Goal: Use online tool/utility: Utilize a website feature to perform a specific function

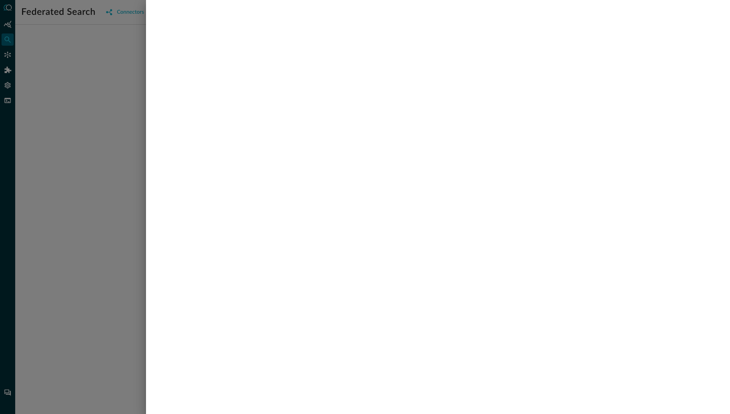
click at [60, 117] on div at bounding box center [365, 207] width 730 height 414
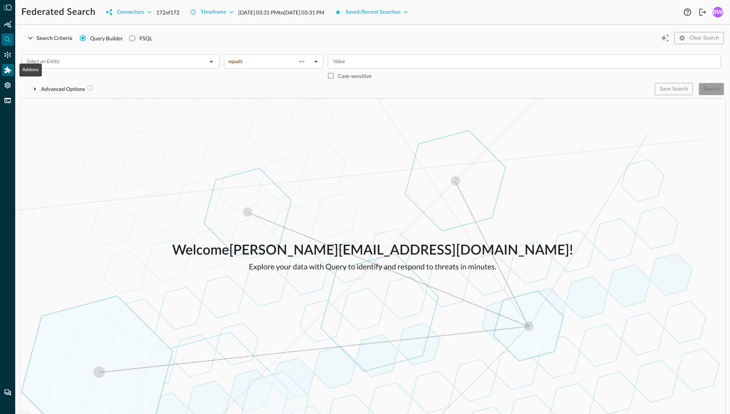
click at [9, 71] on icon "Addons" at bounding box center [8, 70] width 7 height 6
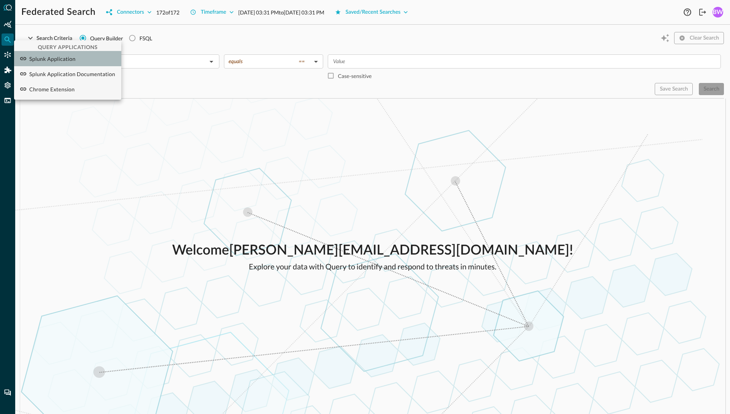
click at [49, 59] on p "Splunk Application" at bounding box center [52, 59] width 46 height 8
click at [52, 139] on div at bounding box center [365, 207] width 730 height 414
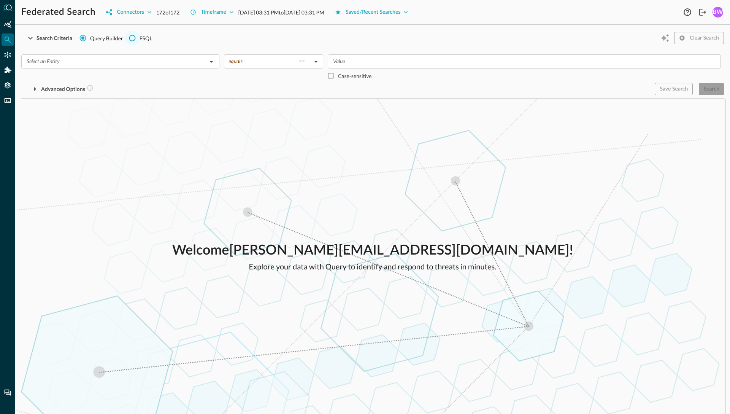
click at [138, 37] on input "FSQL" at bounding box center [132, 38] width 14 height 14
radio input "true"
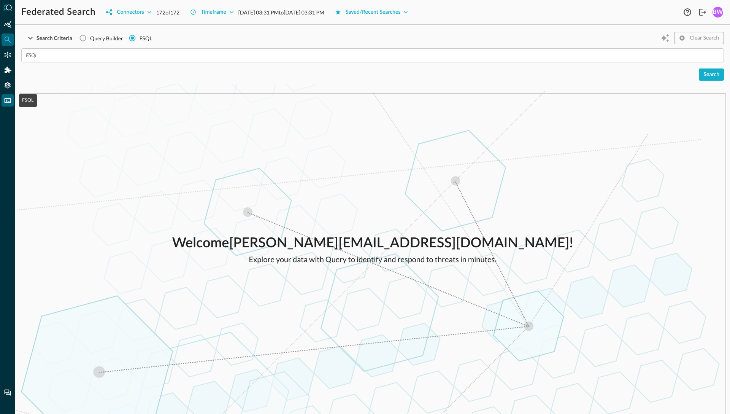
click at [6, 99] on icon "FSQL" at bounding box center [8, 100] width 6 height 5
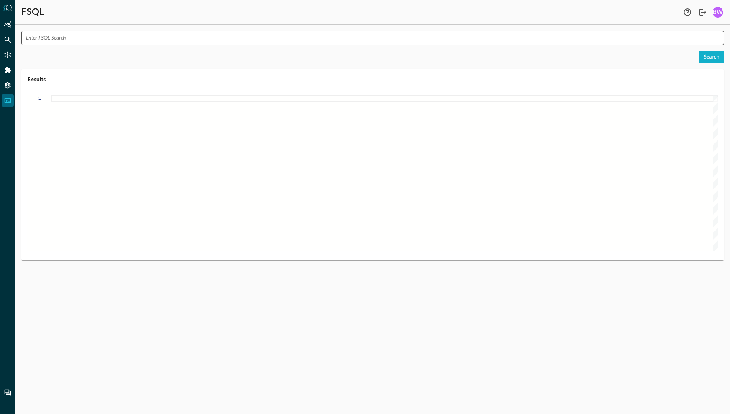
click at [73, 37] on input "text" at bounding box center [375, 38] width 698 height 14
